Goal: Task Accomplishment & Management: Manage account settings

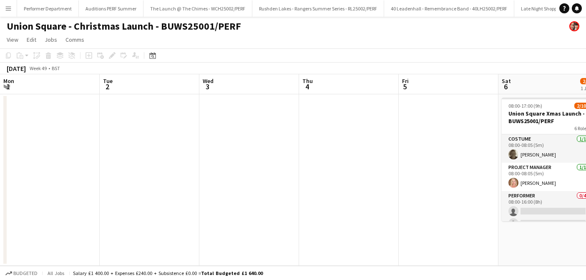
scroll to position [0, 248]
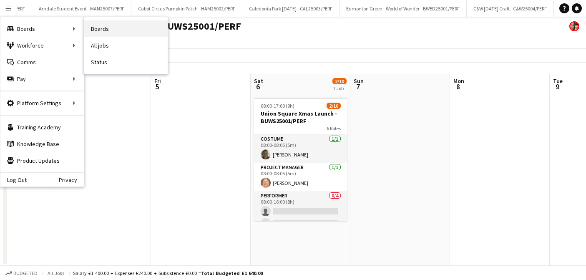
click at [93, 29] on link "Boards" at bounding box center [125, 28] width 83 height 17
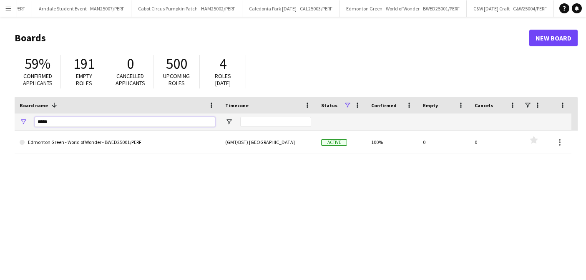
drag, startPoint x: 60, startPoint y: 125, endPoint x: 27, endPoint y: 124, distance: 33.8
click at [27, 124] on div "*****" at bounding box center [117, 121] width 205 height 17
type input "******"
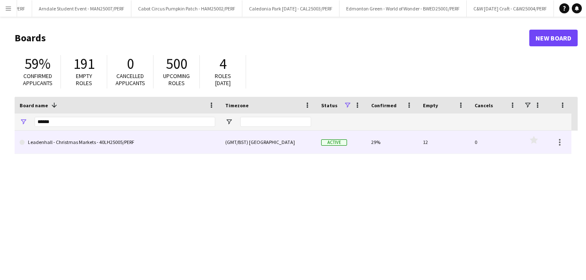
click at [88, 136] on link "Leadenhall - Christmas Markets - 40LH25005/PERF" at bounding box center [117, 141] width 195 height 23
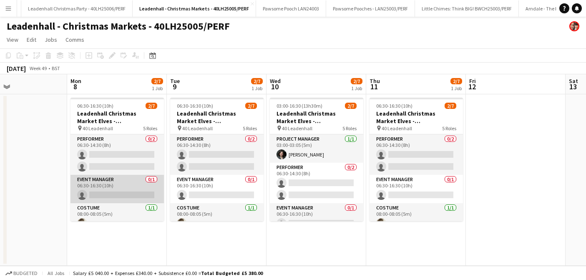
scroll to position [2, 0]
click at [115, 196] on app-card-role "Event Manager 0/1 06:30-16:30 (10h) single-neutral-actions" at bounding box center [116, 187] width 93 height 28
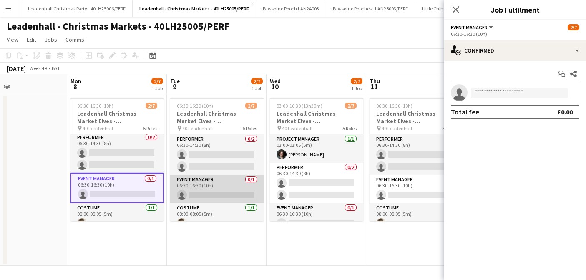
click at [234, 188] on app-card-role "Event Manager 0/1 06:30-16:30 (10h) single-neutral-actions" at bounding box center [216, 189] width 93 height 28
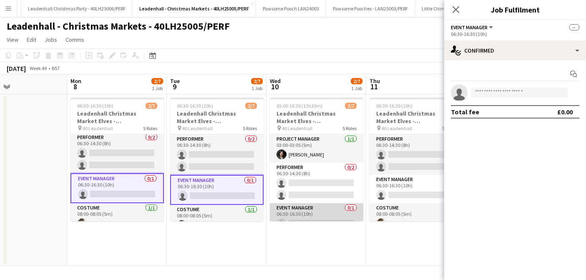
click at [291, 212] on app-card-role "Event Manager 0/1 06:30-16:30 (10h) single-neutral-actions" at bounding box center [316, 217] width 93 height 28
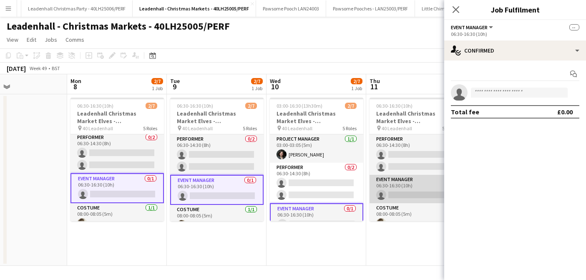
click at [387, 188] on app-card-role "Event Manager 0/1 06:30-16:30 (10h) single-neutral-actions" at bounding box center [415, 189] width 93 height 28
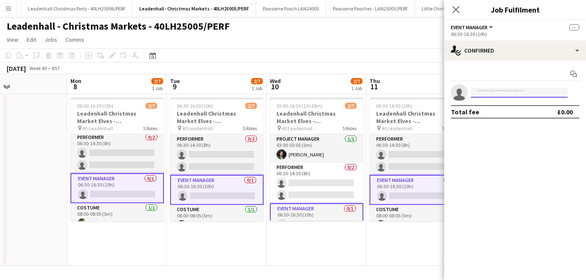
click at [499, 94] on input at bounding box center [519, 93] width 97 height 10
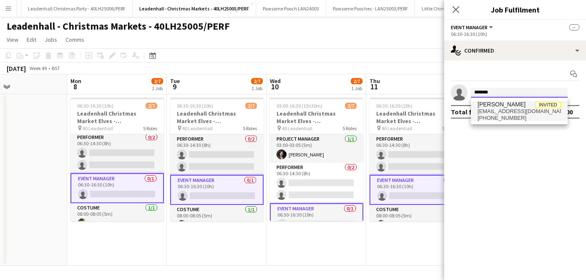
type input "*******"
click at [507, 113] on span "[EMAIL_ADDRESS][DOMAIN_NAME]" at bounding box center [518, 111] width 83 height 7
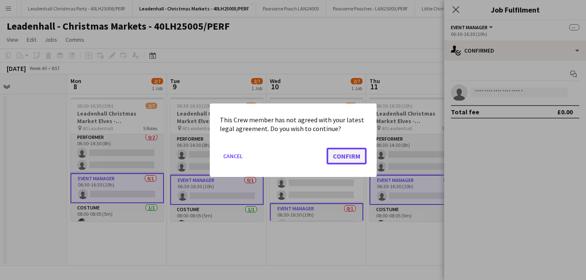
click at [344, 153] on button "Confirm" at bounding box center [346, 155] width 40 height 17
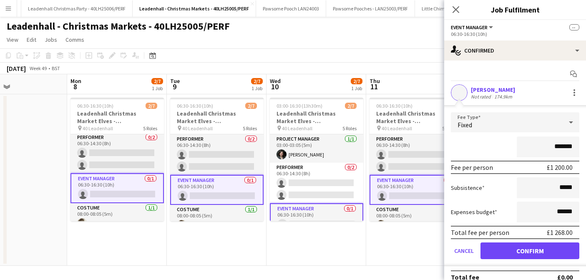
scroll to position [10, 0]
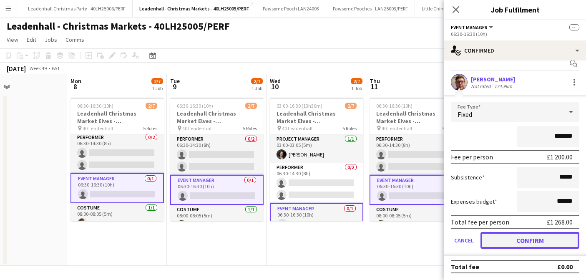
click at [520, 242] on button "Confirm" at bounding box center [529, 240] width 99 height 17
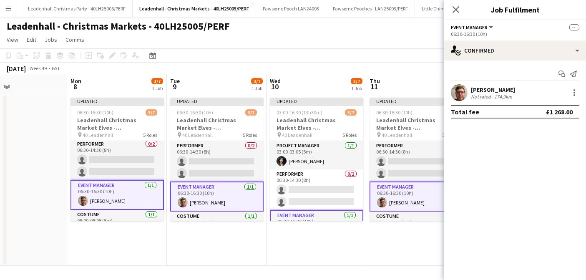
click at [388, 53] on app-toolbar "Copy Paste Paste Command V Paste with crew Command Shift V Paste linked Job [GE…" at bounding box center [293, 55] width 586 height 14
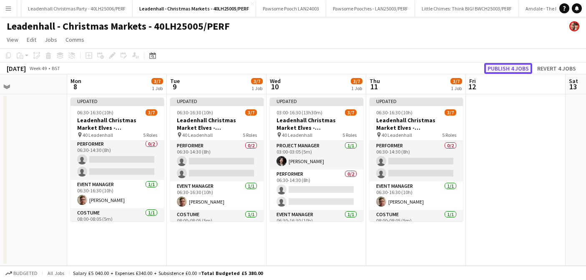
click at [521, 68] on button "Publish 4 jobs" at bounding box center [508, 68] width 48 height 11
